Goal: Information Seeking & Learning: Compare options

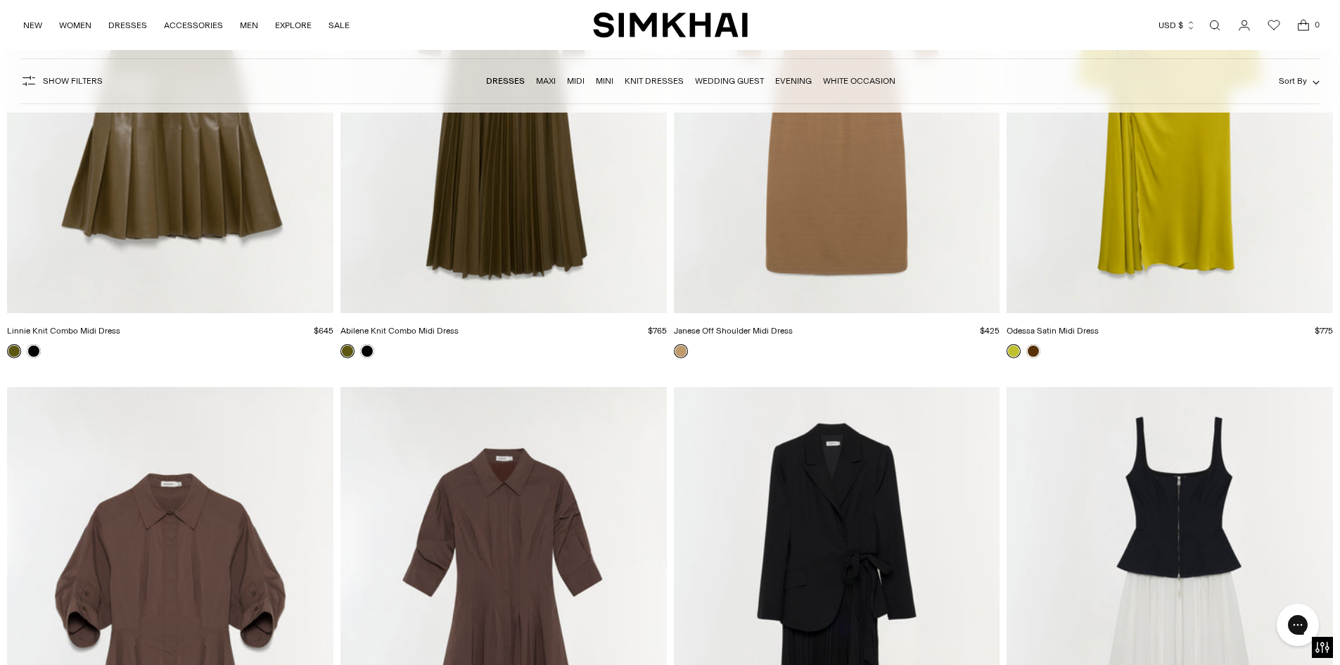
scroll to position [5977, 0]
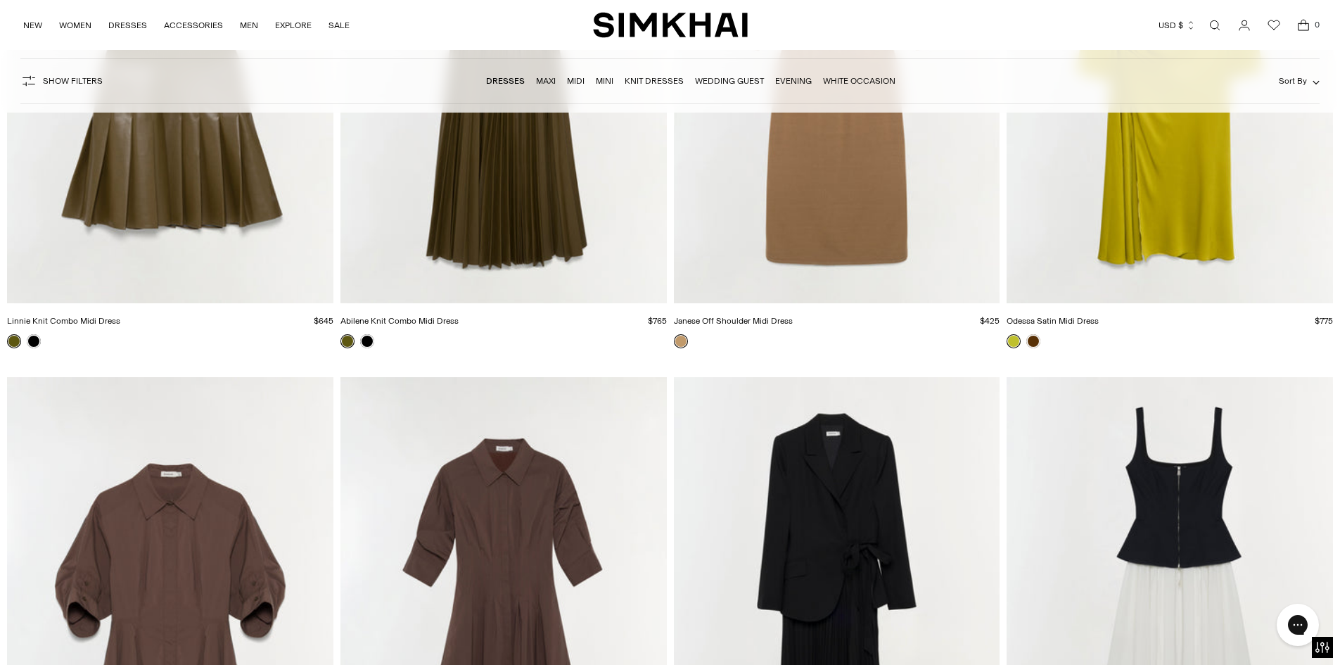
click at [1013, 342] on link at bounding box center [1013, 341] width 14 height 14
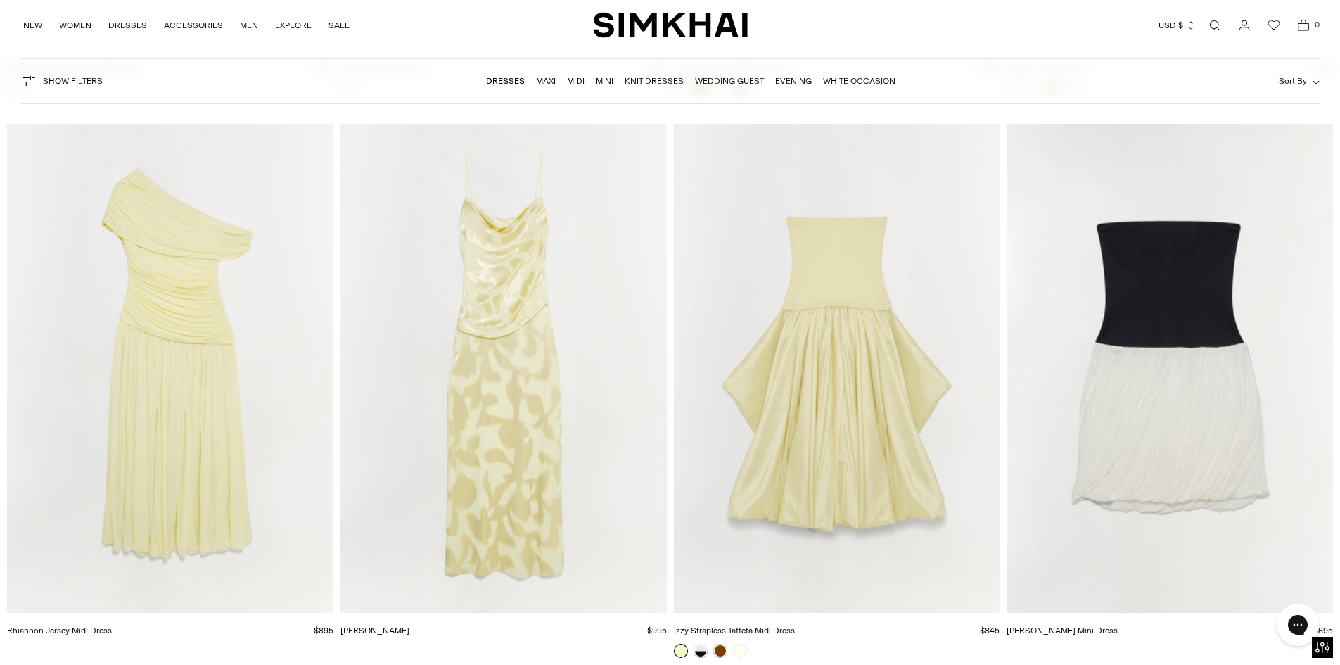
scroll to position [8157, 0]
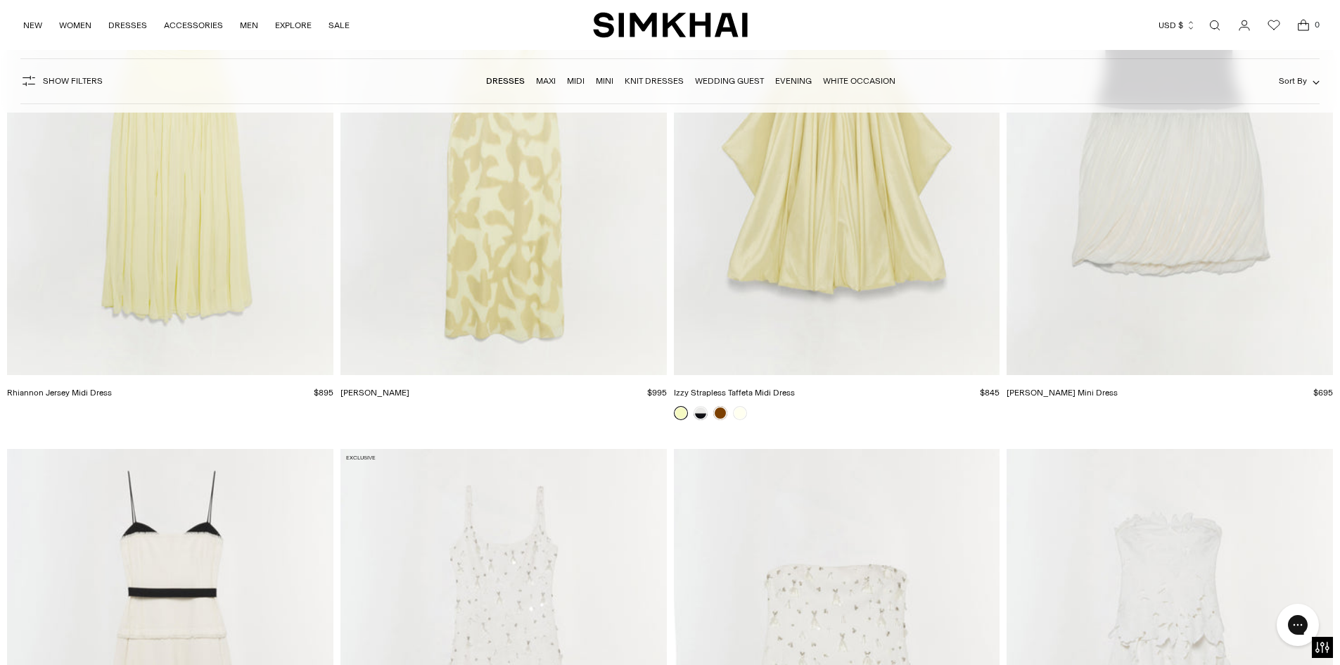
click at [0, 0] on img "Jessa Gown" at bounding box center [0, 0] width 0 height 0
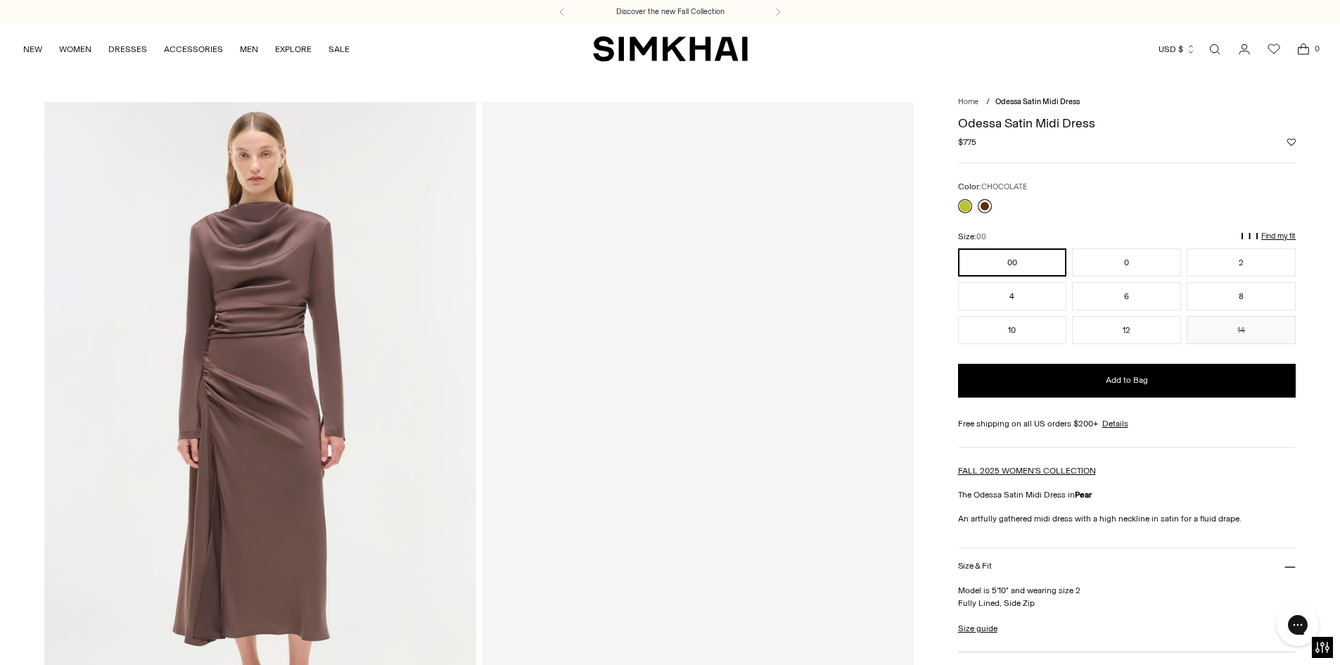
click at [978, 211] on link at bounding box center [984, 206] width 14 height 14
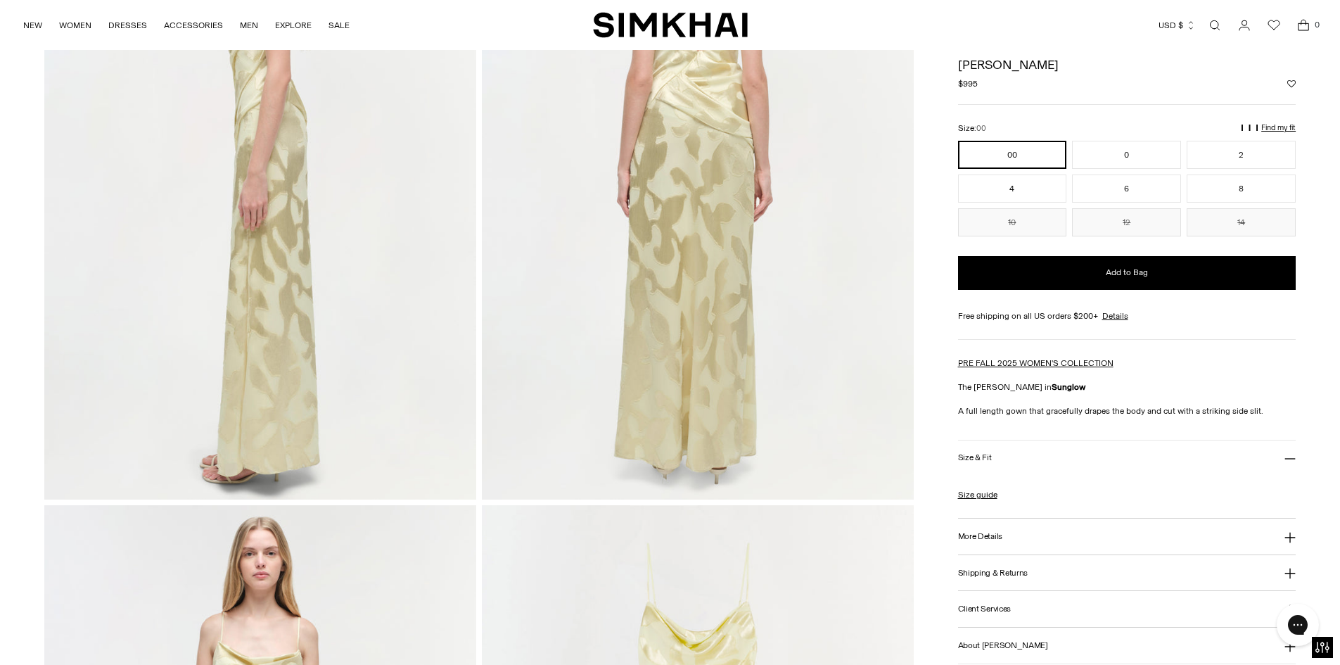
scroll to position [492, 0]
